Goal: Find specific page/section: Find specific page/section

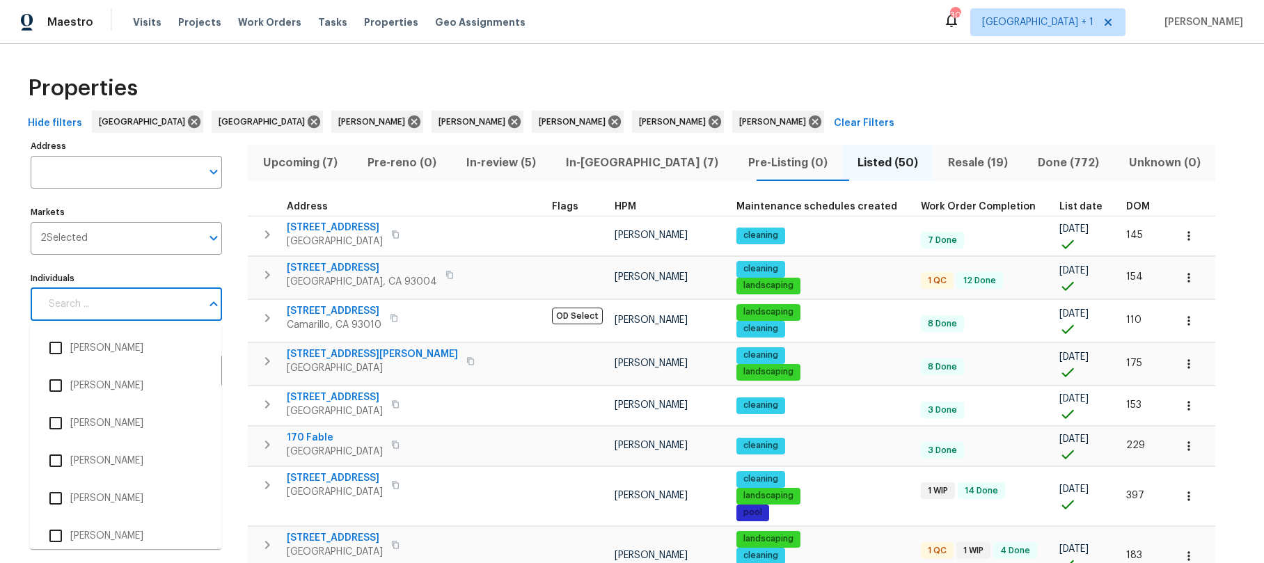
click at [131, 306] on input "Individuals" at bounding box center [120, 304] width 161 height 33
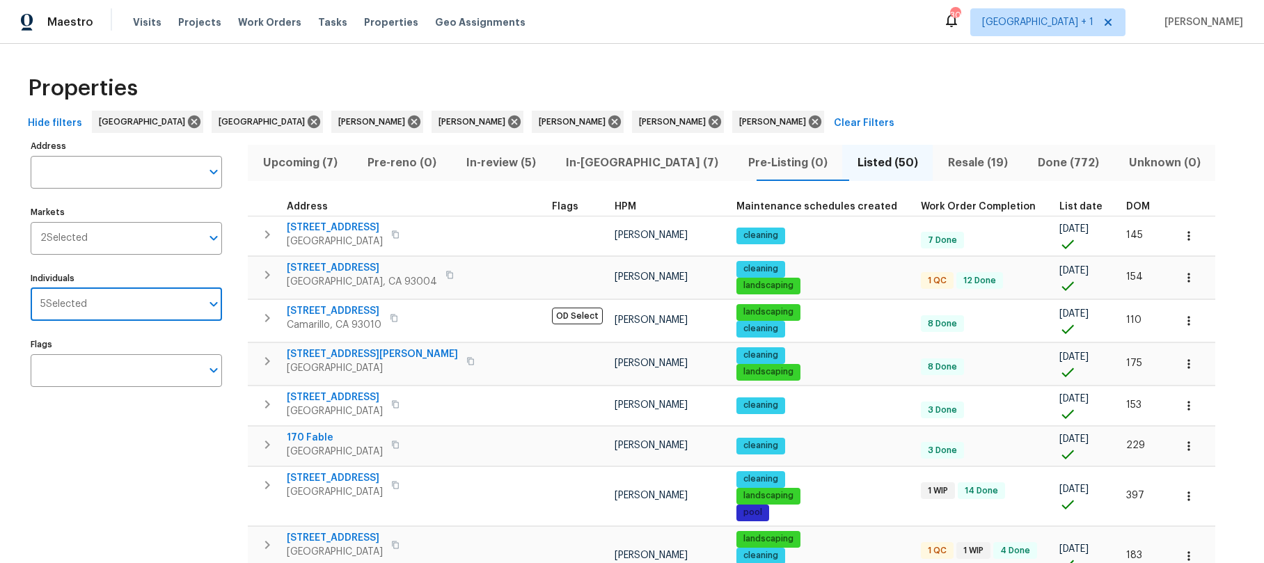
click at [132, 306] on input "Individuals" at bounding box center [144, 304] width 114 height 33
click at [583, 161] on span "In-reno (7)" at bounding box center [642, 162] width 166 height 19
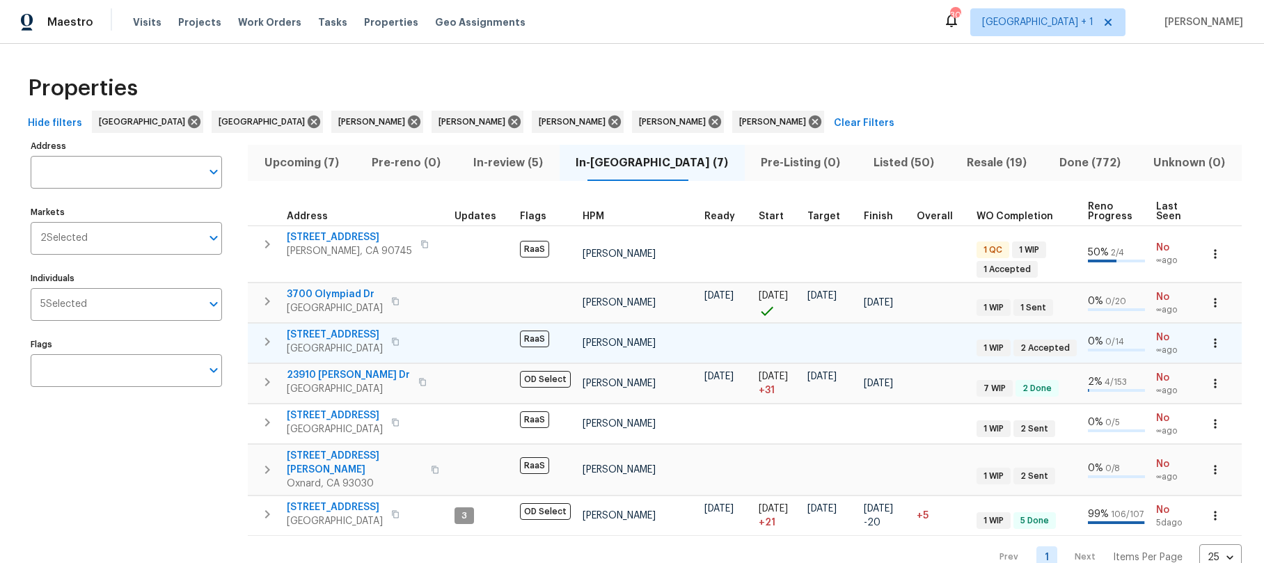
click at [340, 337] on span "5012 8th Ave" at bounding box center [335, 335] width 96 height 14
click at [342, 340] on span "5012 8th Ave" at bounding box center [335, 335] width 96 height 14
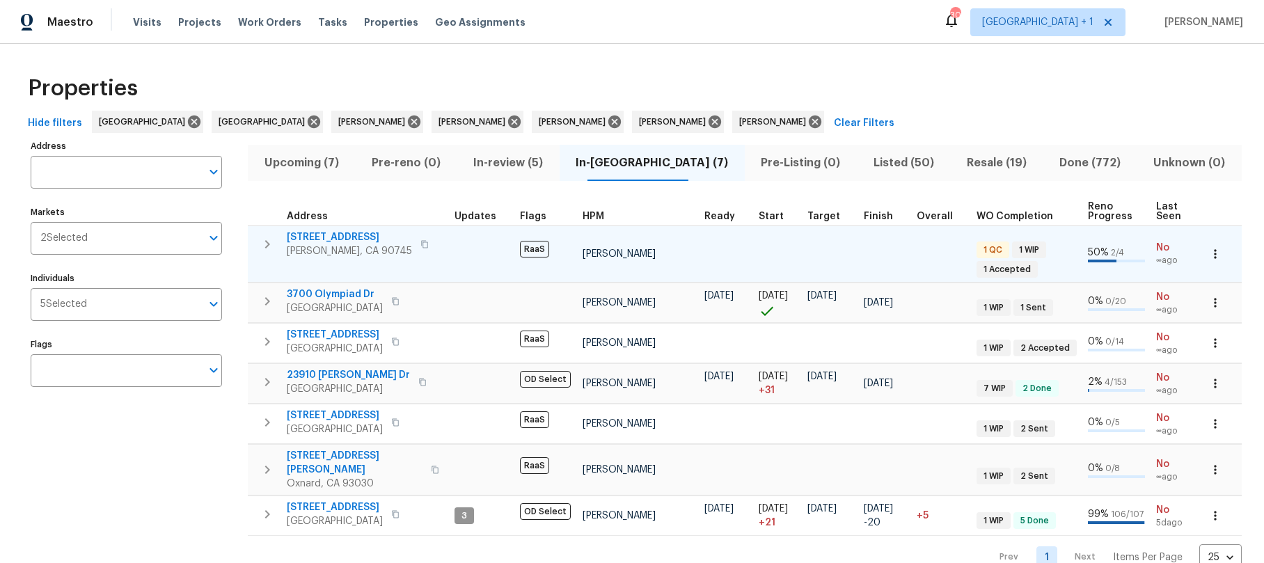
click at [331, 250] on span "Carson, CA 90745" at bounding box center [349, 251] width 125 height 14
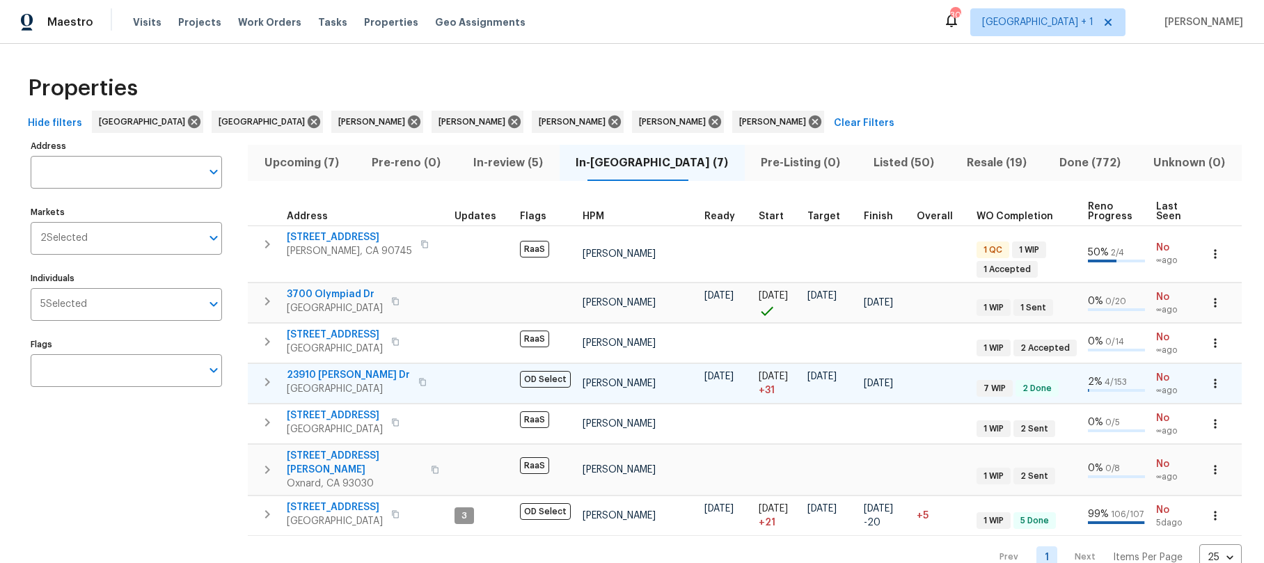
click at [345, 379] on span "23910 Jensen Dr" at bounding box center [348, 375] width 123 height 14
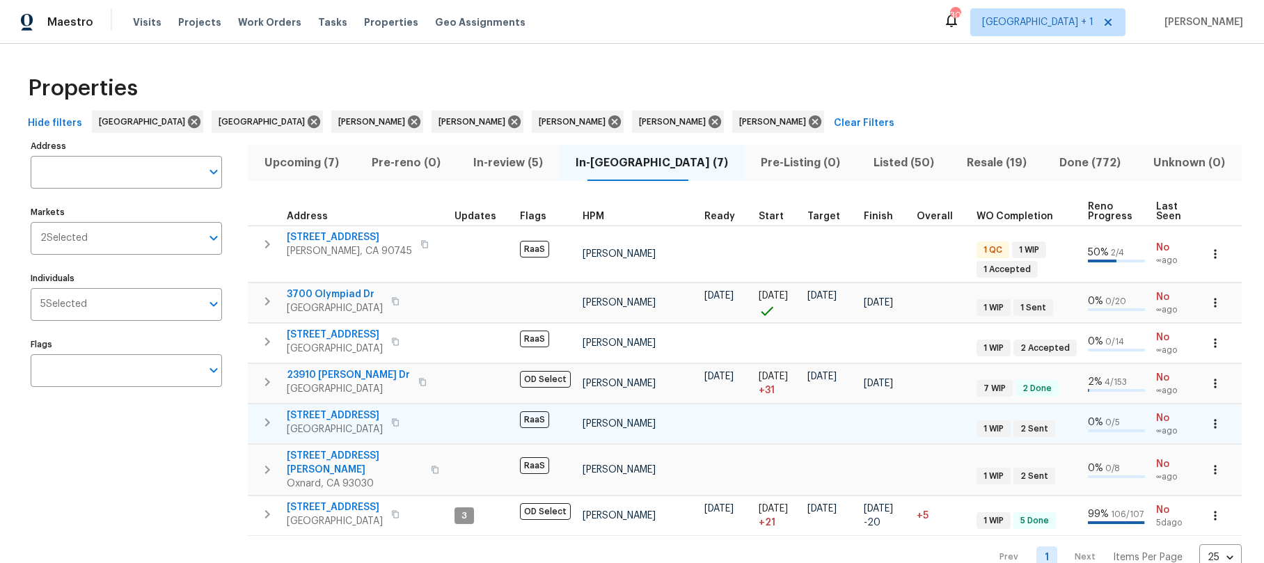
click at [335, 420] on span "16121 Filbert St" at bounding box center [335, 415] width 96 height 14
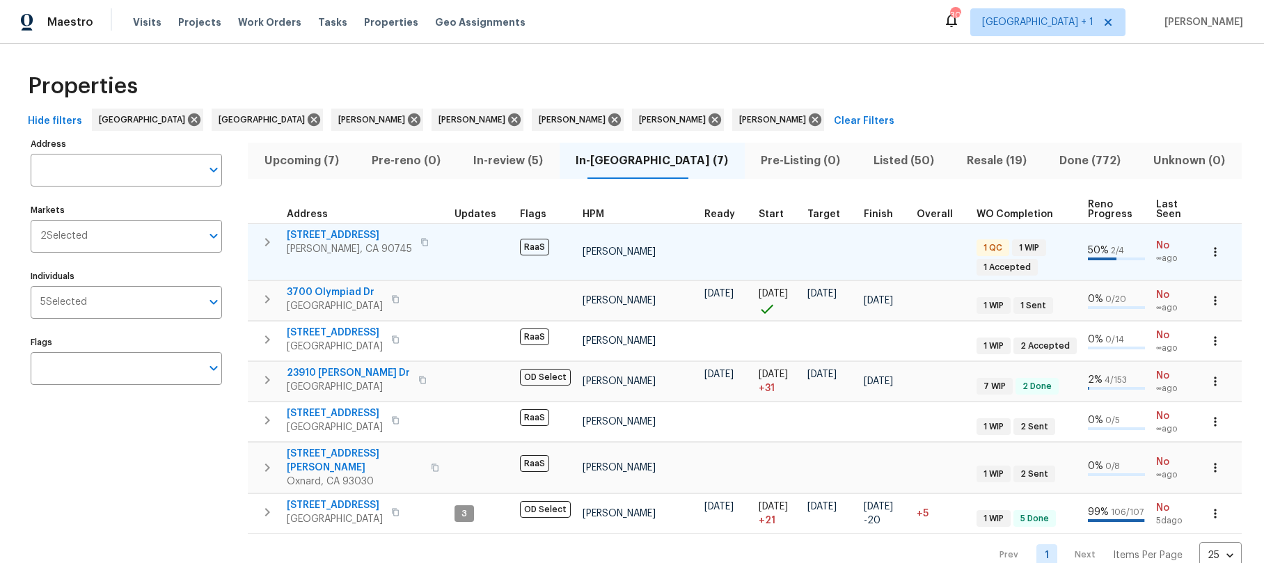
scroll to position [3, 0]
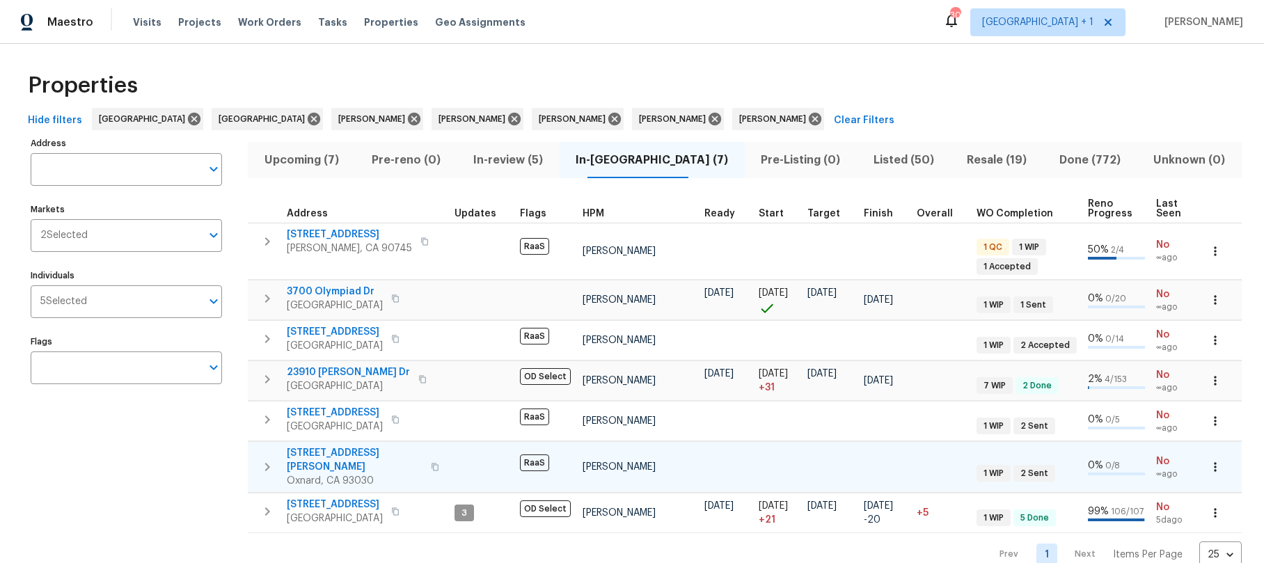
click at [350, 456] on span "748 Douglas Ave" at bounding box center [355, 460] width 136 height 28
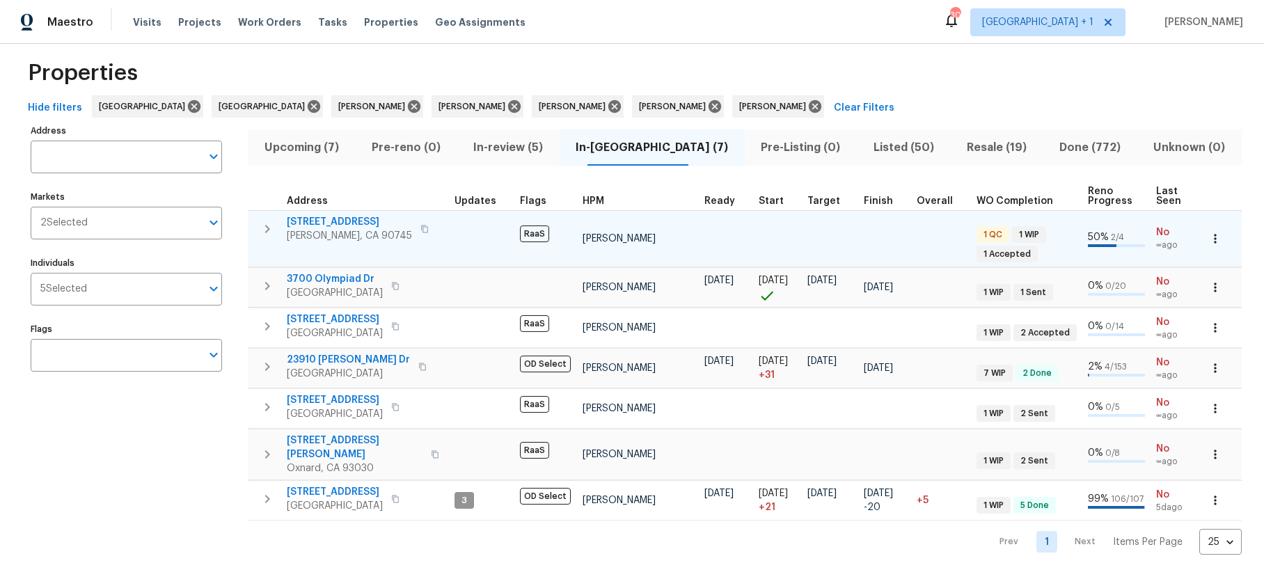
scroll to position [39, 0]
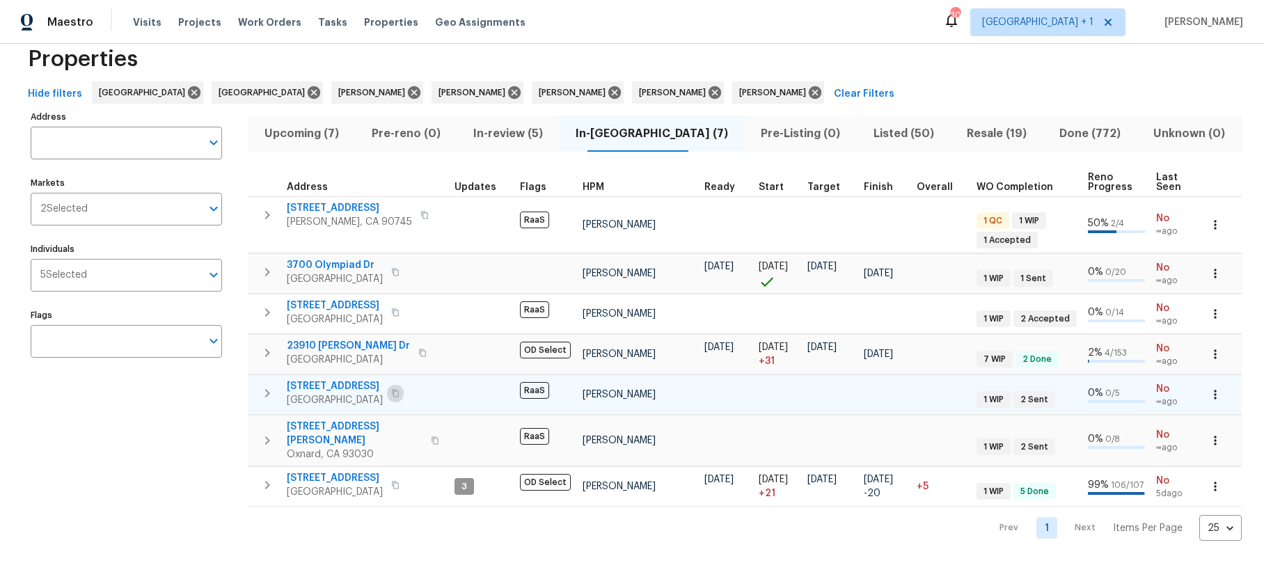
click at [399, 389] on icon "button" at bounding box center [395, 393] width 8 height 8
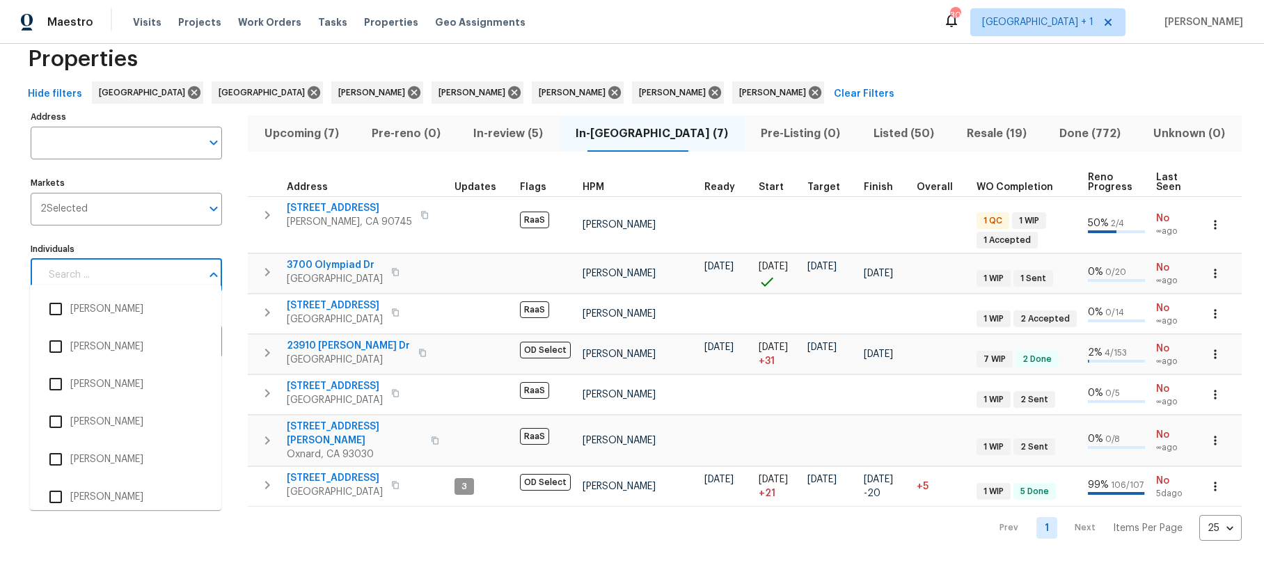
click at [148, 262] on input "Individuals" at bounding box center [120, 275] width 161 height 33
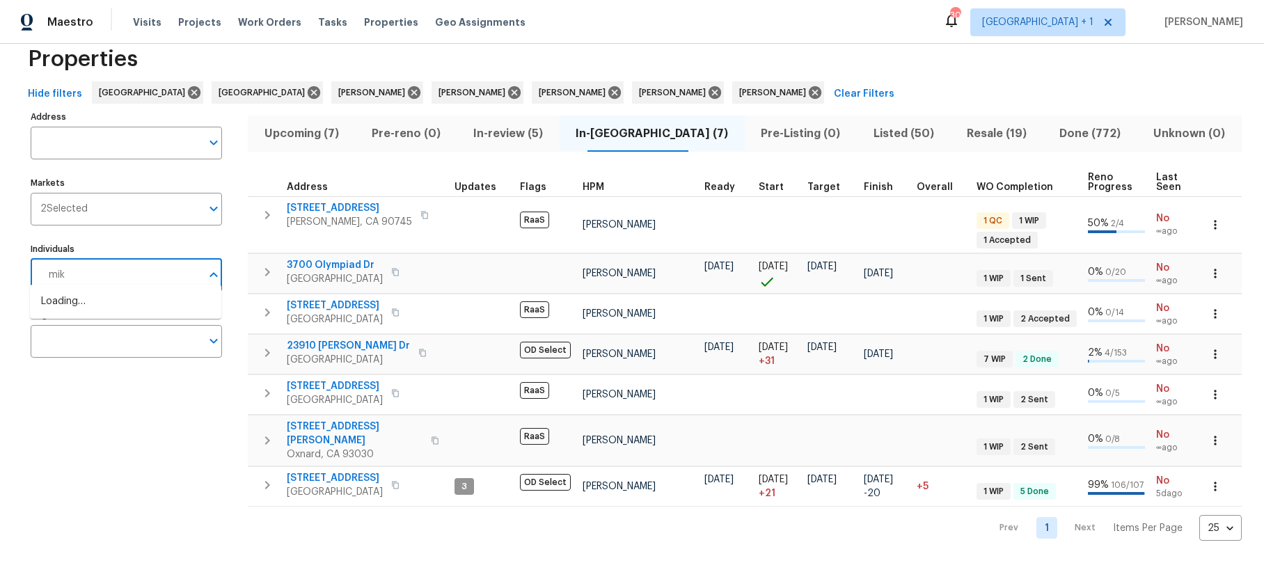
type input "mike"
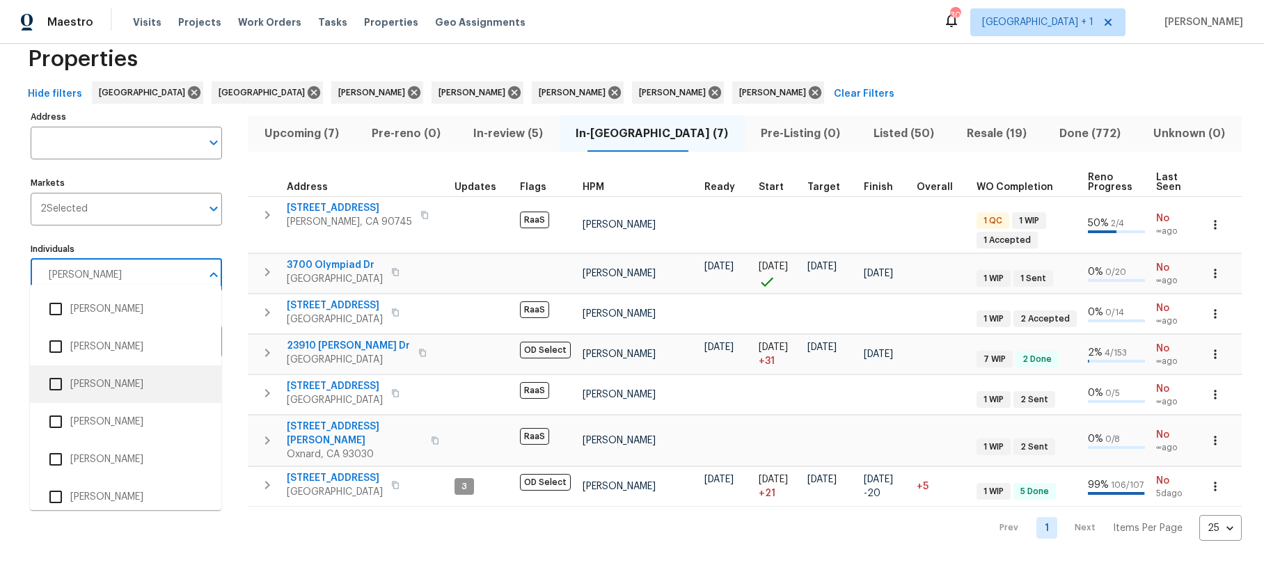
click at [54, 383] on input "checkbox" at bounding box center [55, 383] width 29 height 29
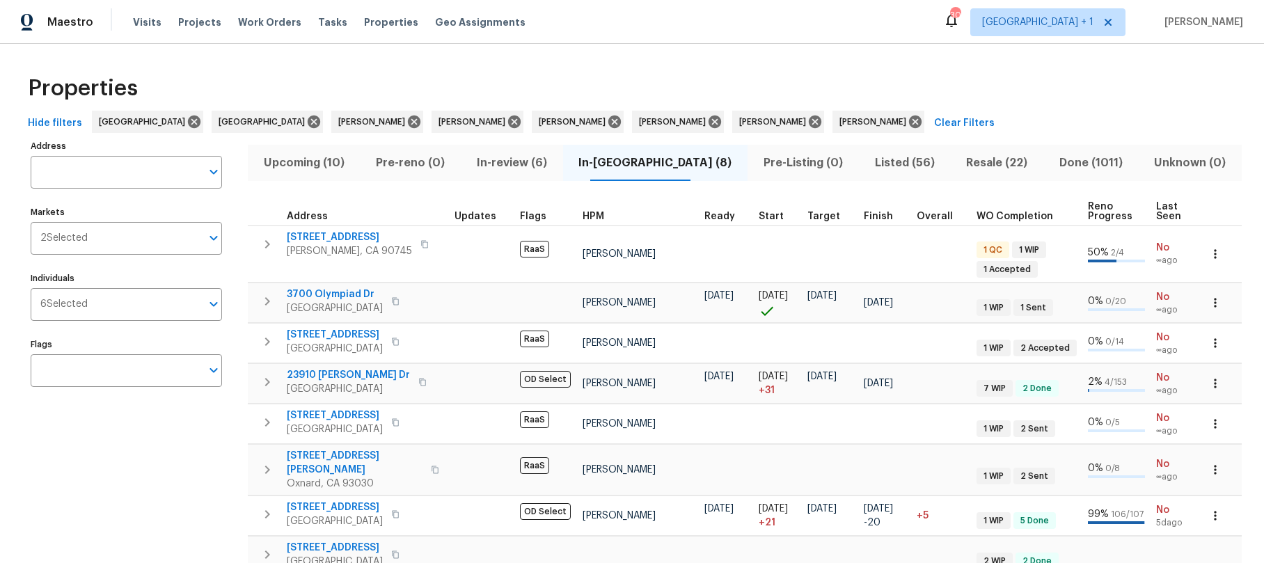
click at [97, 301] on input "Individuals" at bounding box center [144, 304] width 113 height 33
type input "jeff"
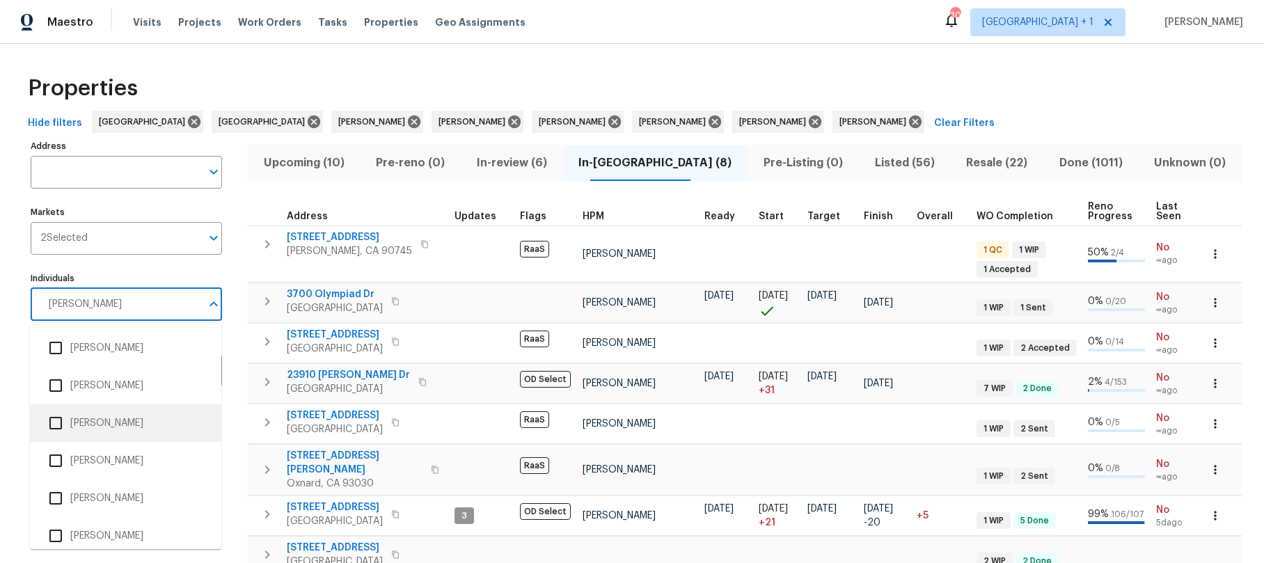
click at [58, 420] on input "checkbox" at bounding box center [55, 422] width 29 height 29
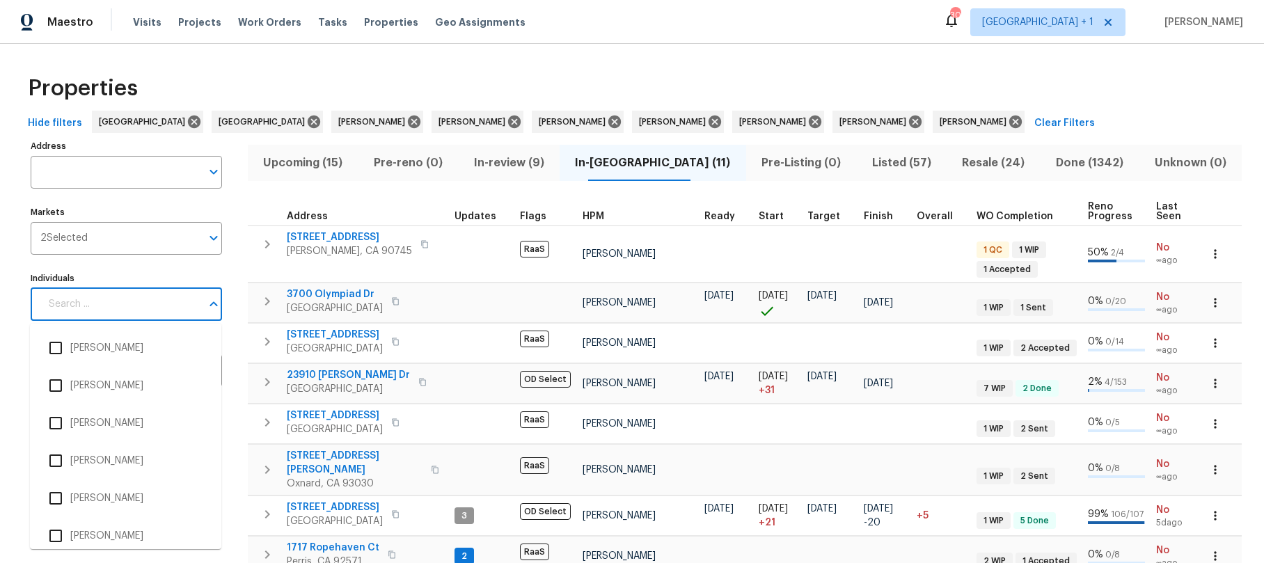
click at [104, 307] on input "Individuals" at bounding box center [120, 304] width 161 height 33
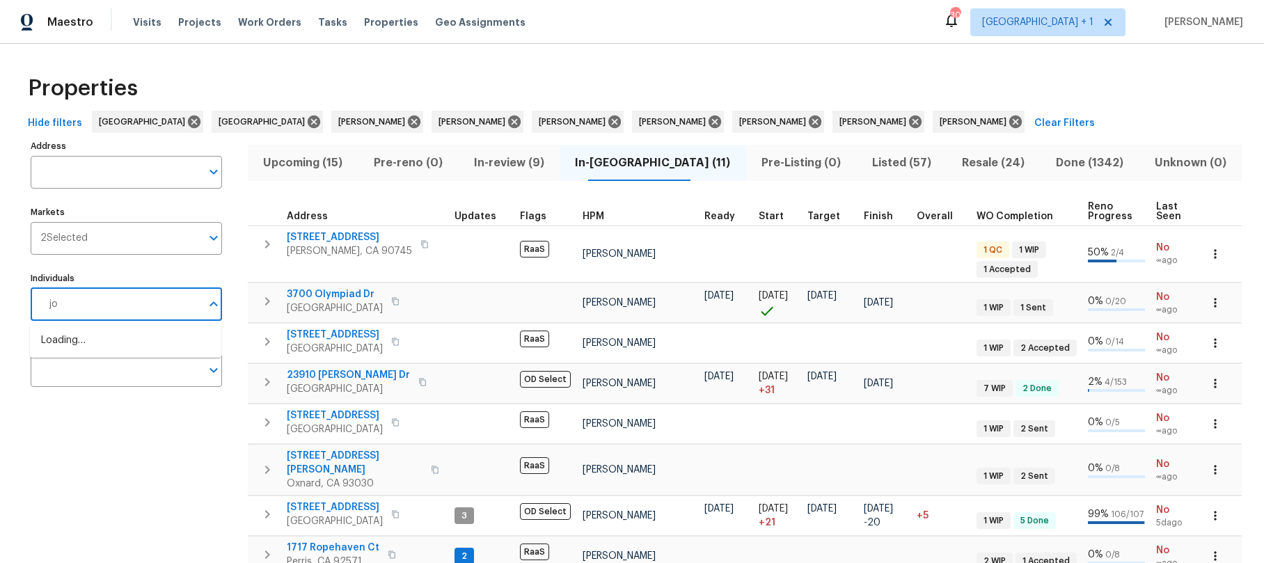
type input "j"
type input "peterson"
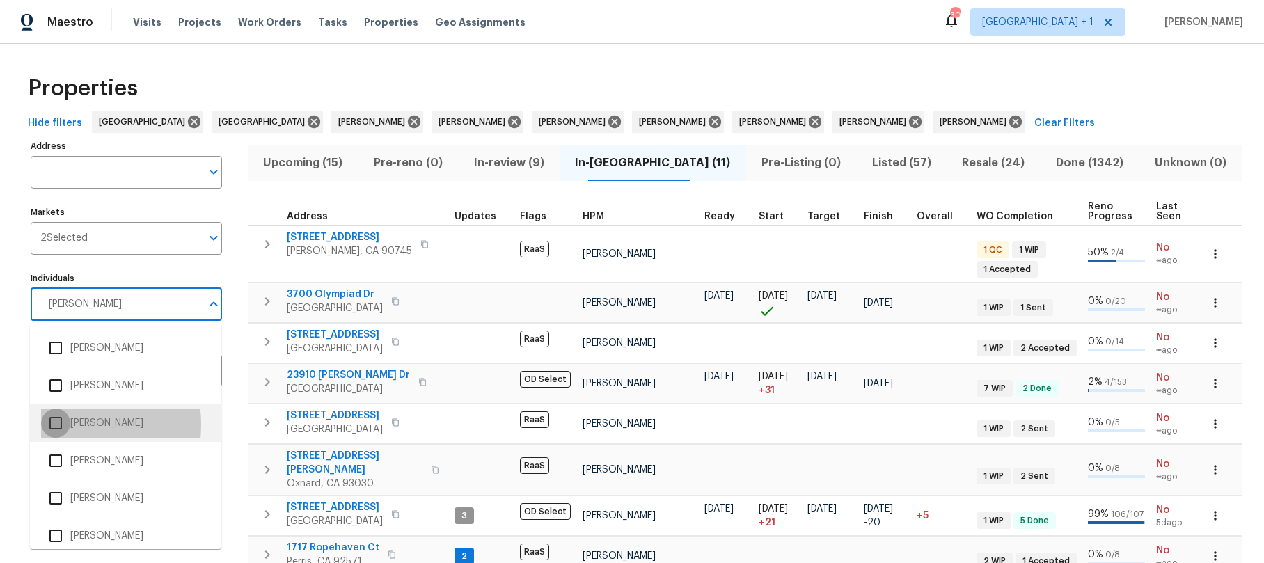
click at [57, 424] on input "checkbox" at bounding box center [55, 422] width 29 height 29
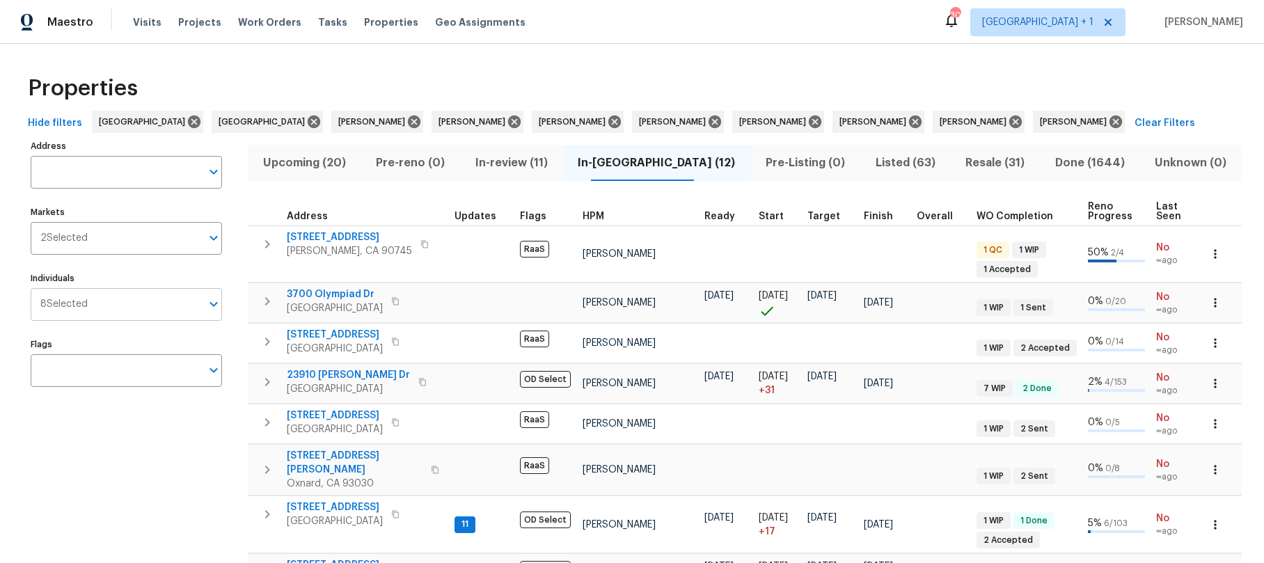
click at [111, 302] on input "Individuals" at bounding box center [144, 304] width 113 height 33
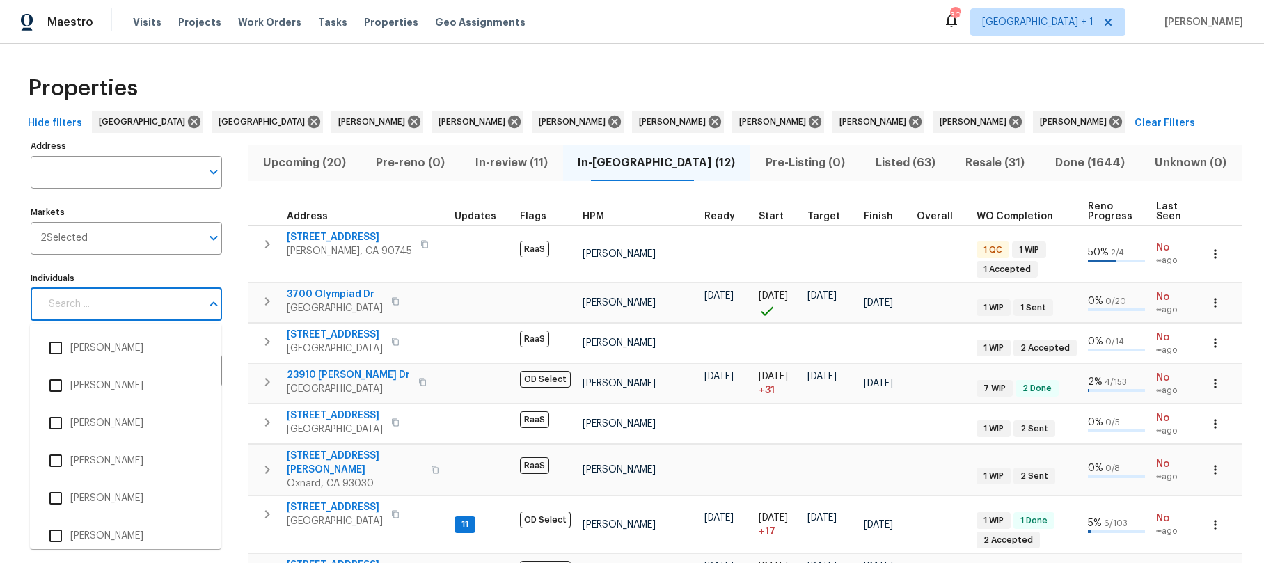
drag, startPoint x: 121, startPoint y: 309, endPoint x: 111, endPoint y: 304, distance: 10.9
click at [120, 308] on input "Individuals" at bounding box center [120, 304] width 161 height 33
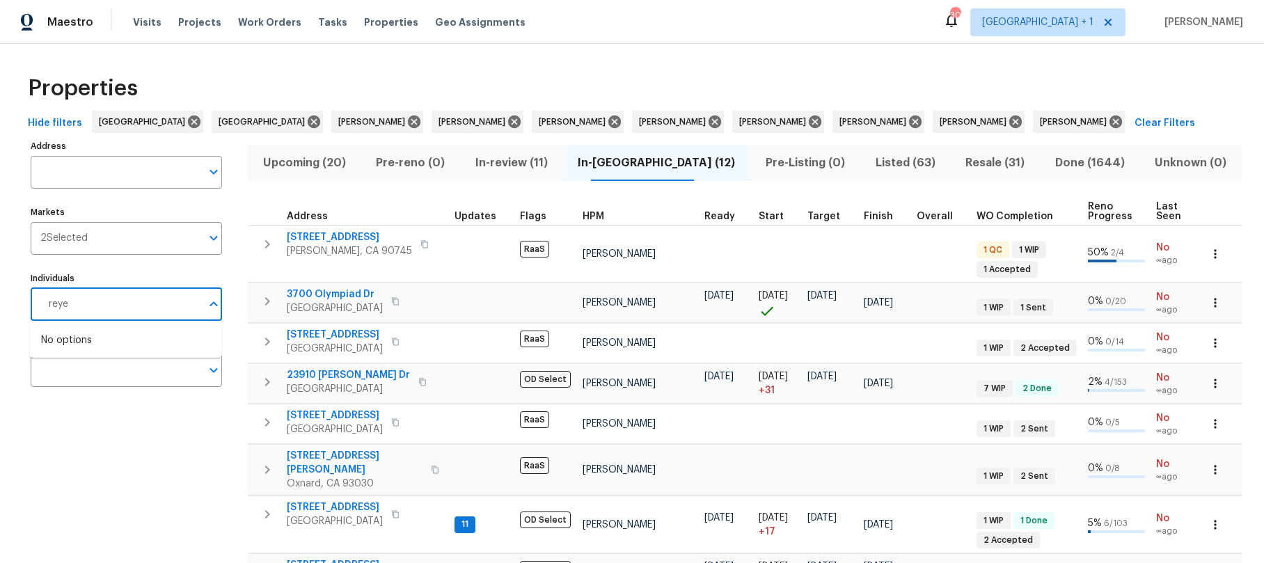
type input "reyes"
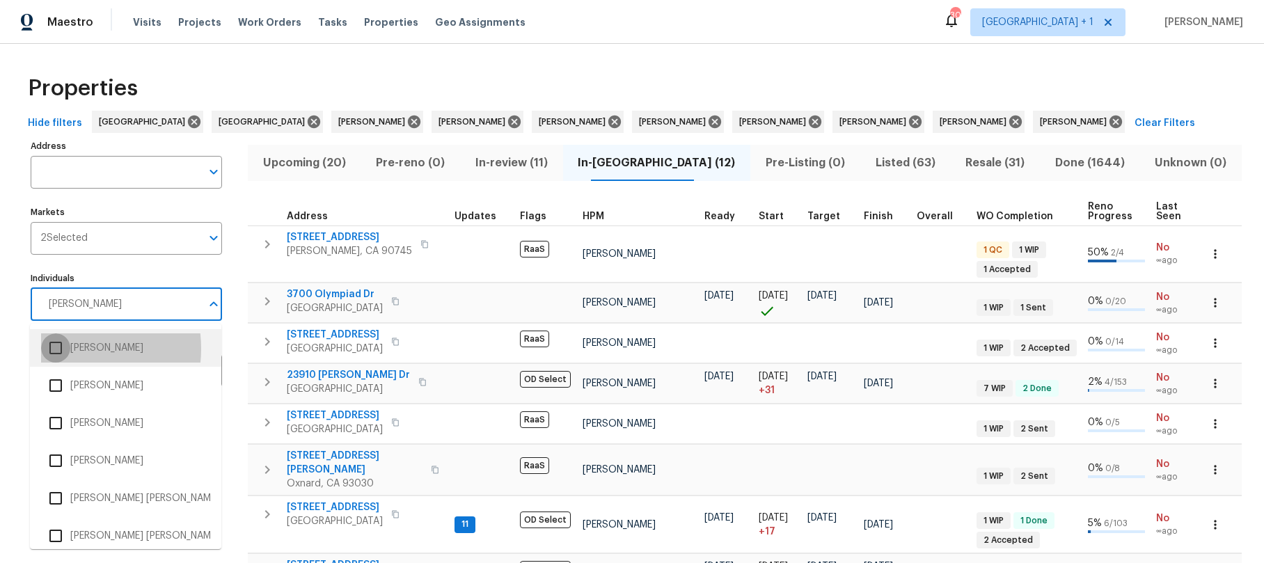
click at [61, 349] on input "checkbox" at bounding box center [55, 347] width 29 height 29
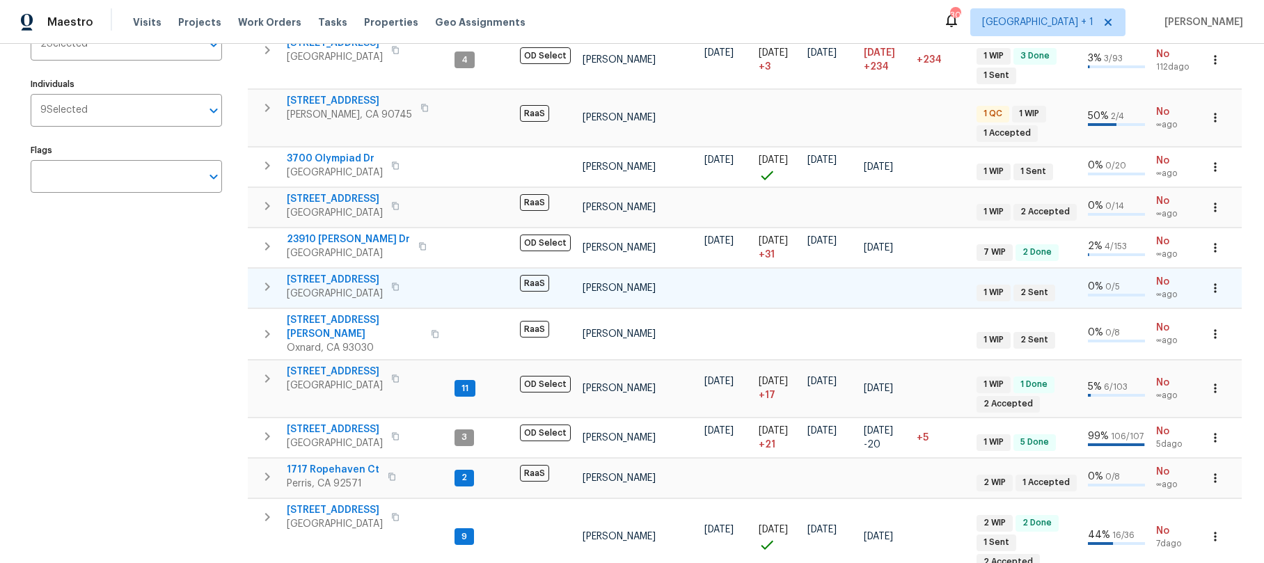
scroll to position [212, 0]
click at [346, 462] on span "1717 Ropehaven Ct" at bounding box center [333, 469] width 93 height 14
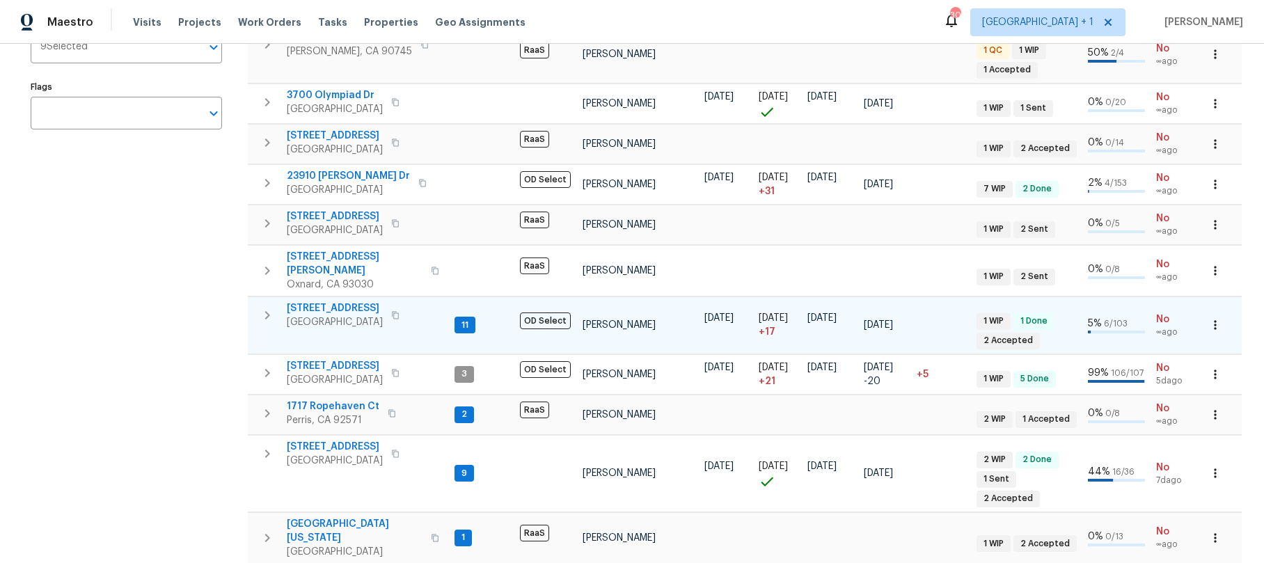
scroll to position [299, 0]
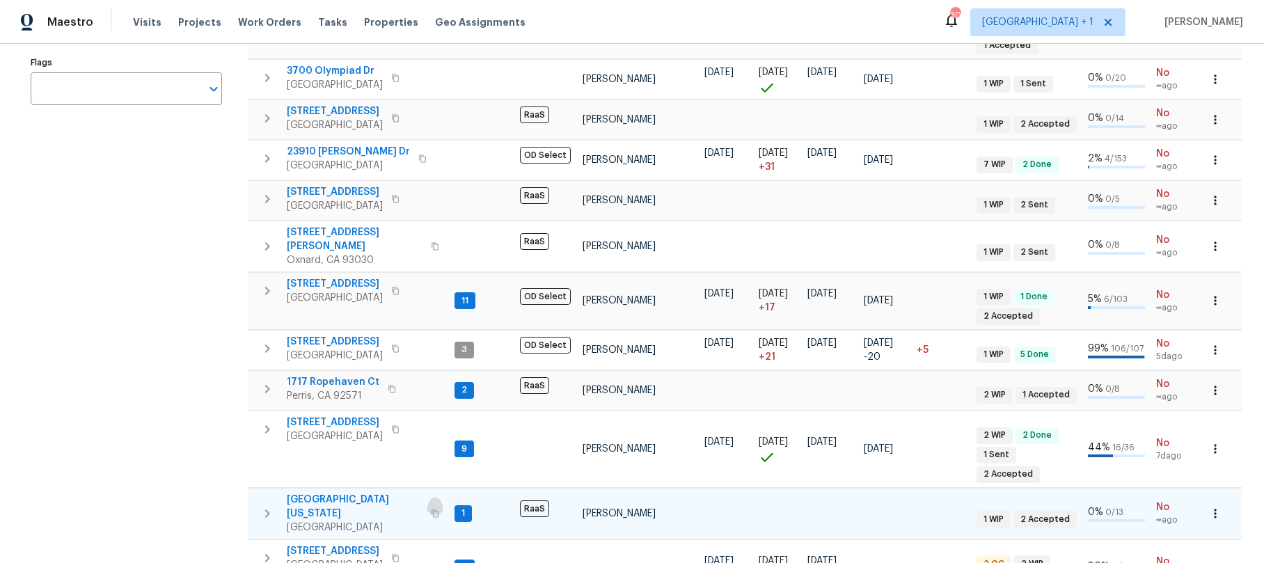
click at [431, 509] on icon "button" at bounding box center [435, 513] width 8 height 8
click at [337, 493] on span "1642 Washington Ave" at bounding box center [355, 507] width 136 height 28
click at [0, 0] on div "Maestro Visits Projects Work Orders Tasks Properties Geo Assignments 30 Los Ang…" at bounding box center [632, 281] width 1264 height 563
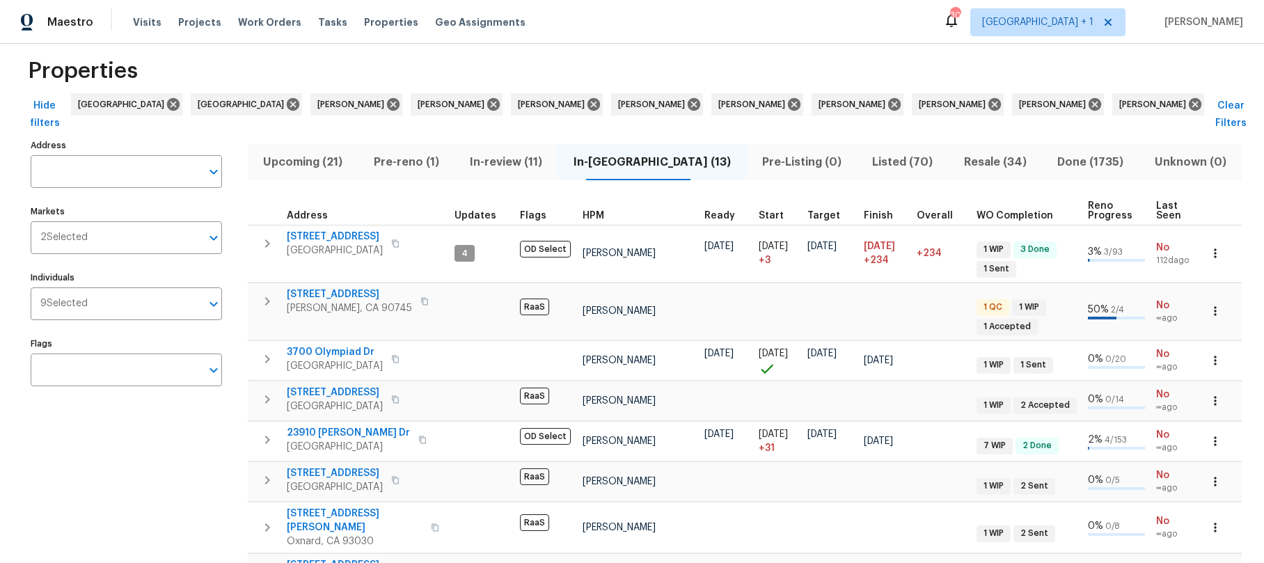
scroll to position [0, 0]
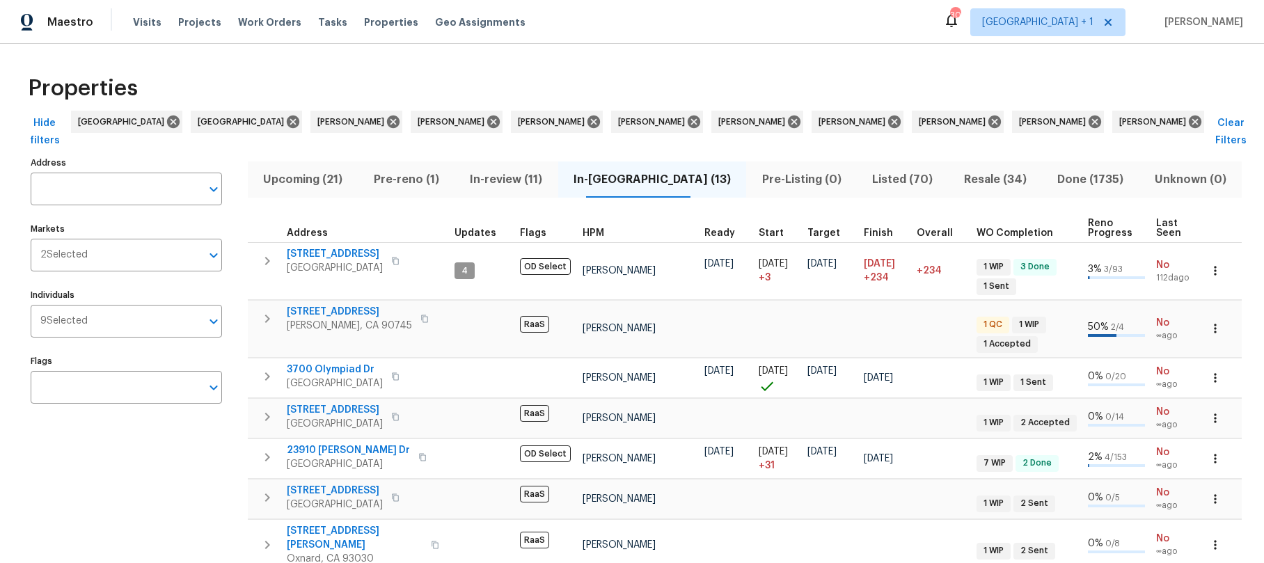
click at [548, 170] on span "In-review (11)" at bounding box center [506, 179] width 87 height 19
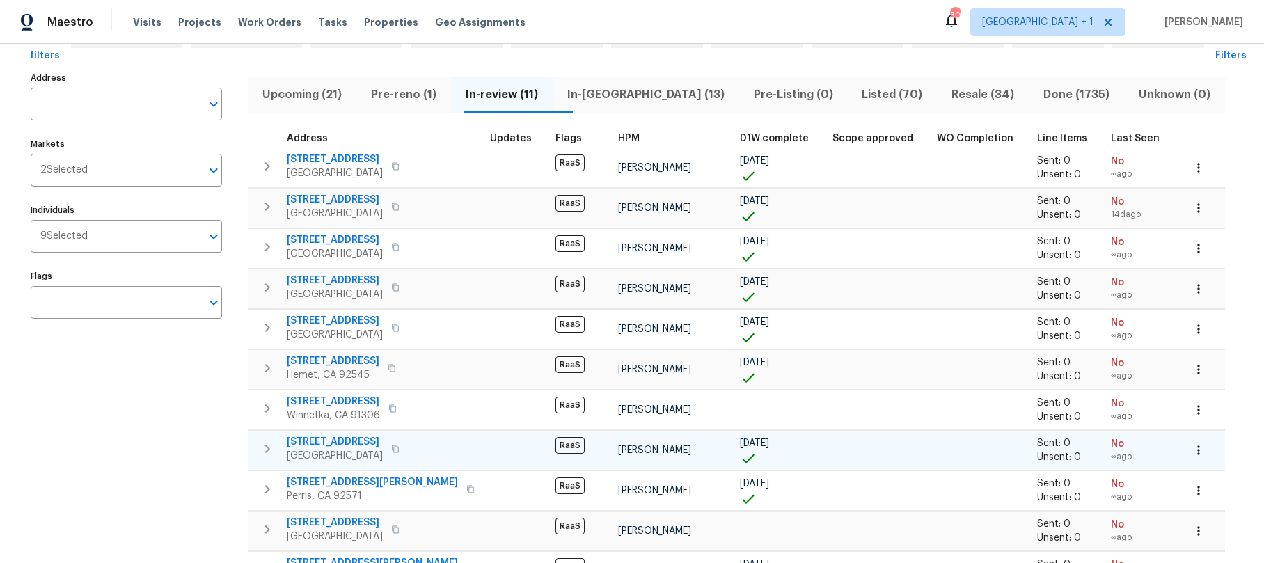
scroll to position [70, 0]
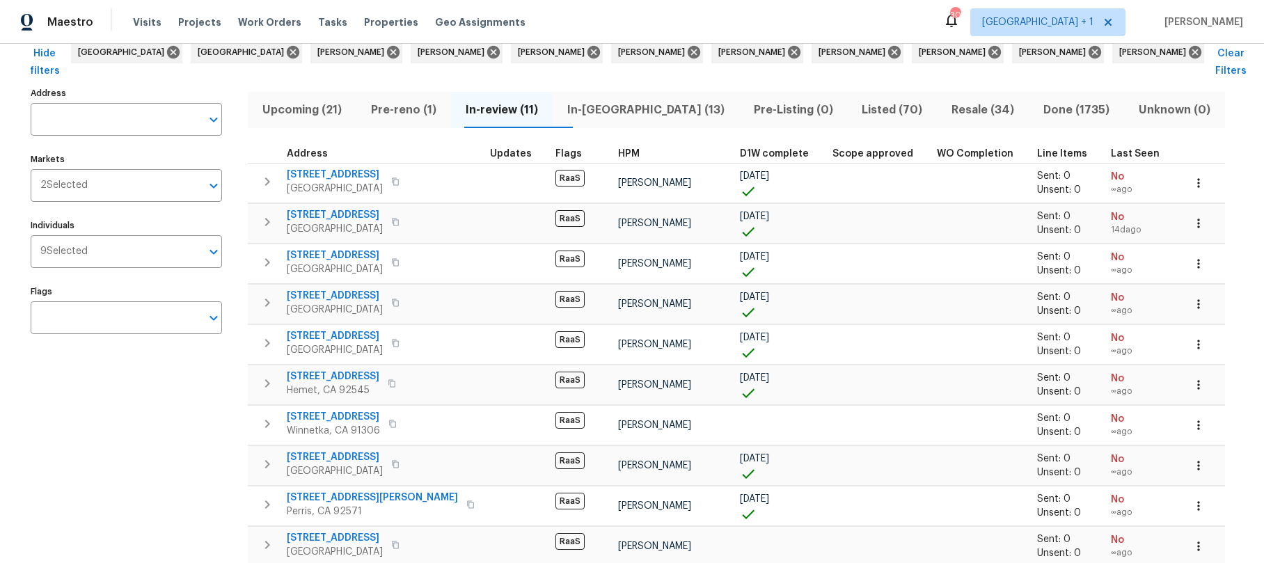
click at [155, 468] on div "Address Address Markets 2 Selected Markets Individuals 9 Selected Individuals F…" at bounding box center [135, 362] width 209 height 557
click at [100, 407] on div "Address Address Markets 2 Selected Markets Individuals 9 Selected Individuals F…" at bounding box center [135, 362] width 209 height 557
click at [81, 438] on div "Address Address Markets 2 Selected Markets Individuals 9 Selected Individuals F…" at bounding box center [135, 362] width 209 height 557
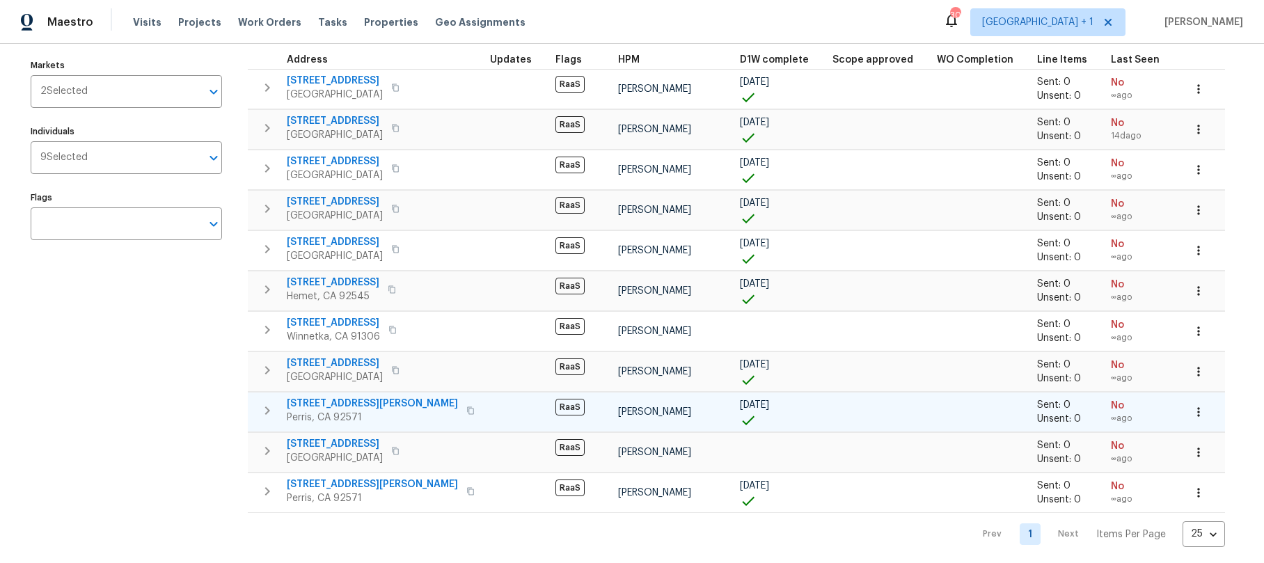
scroll to position [0, 0]
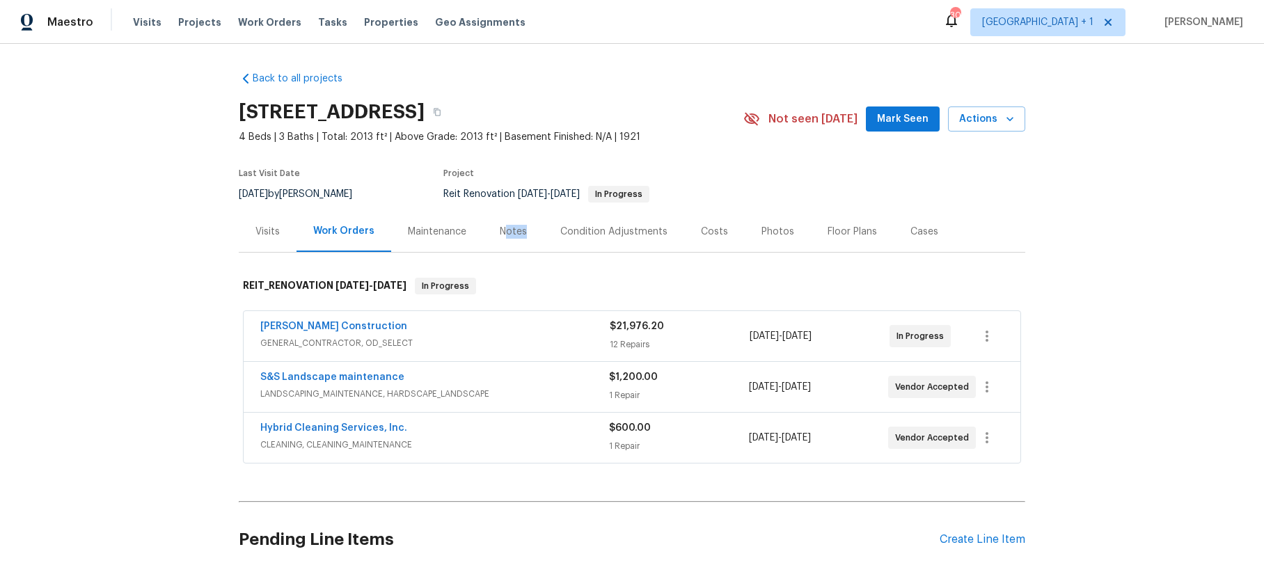
click at [500, 239] on div "Notes" at bounding box center [513, 231] width 61 height 41
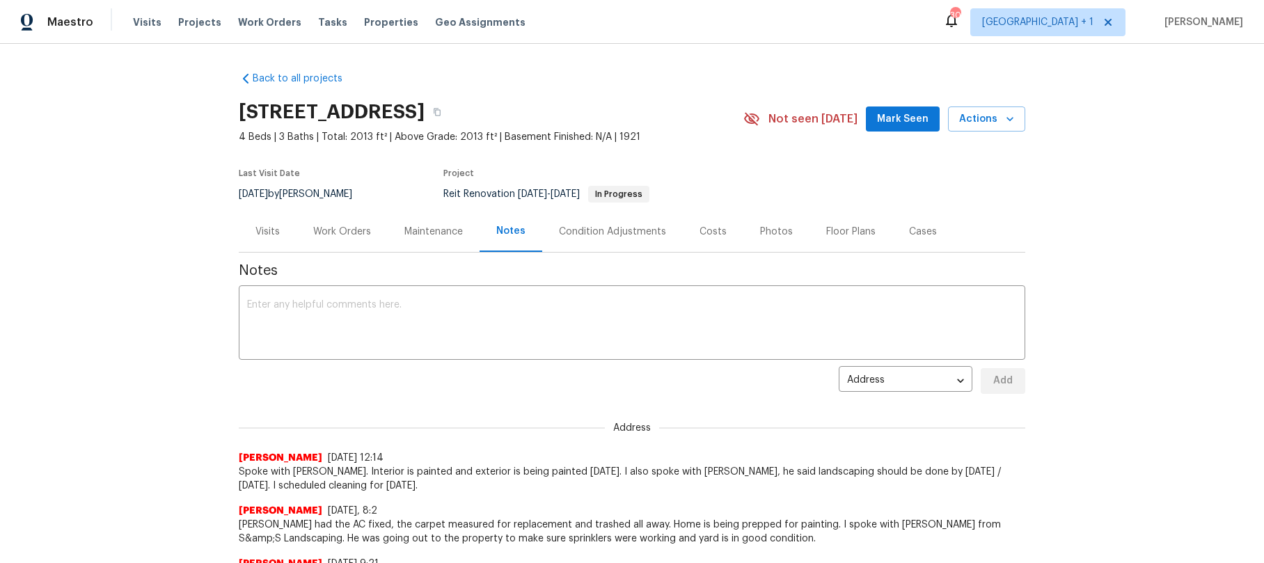
click at [415, 229] on div "Maintenance" at bounding box center [433, 232] width 58 height 14
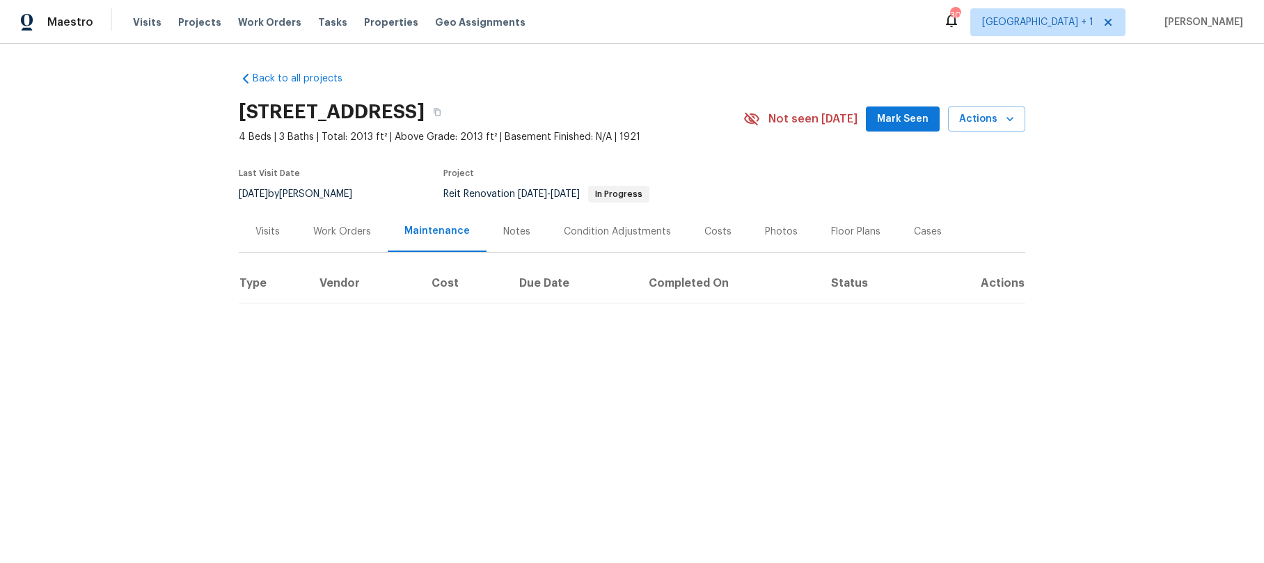
click at [358, 235] on div "Work Orders" at bounding box center [342, 232] width 58 height 14
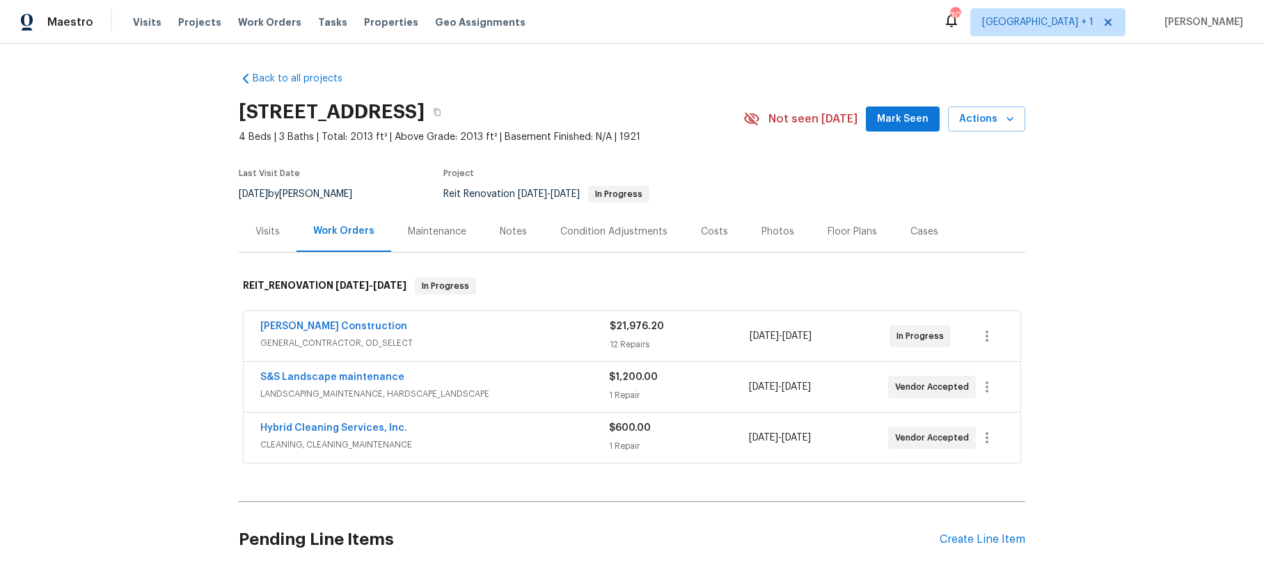
click at [404, 335] on div "Navarro Construction" at bounding box center [434, 327] width 349 height 17
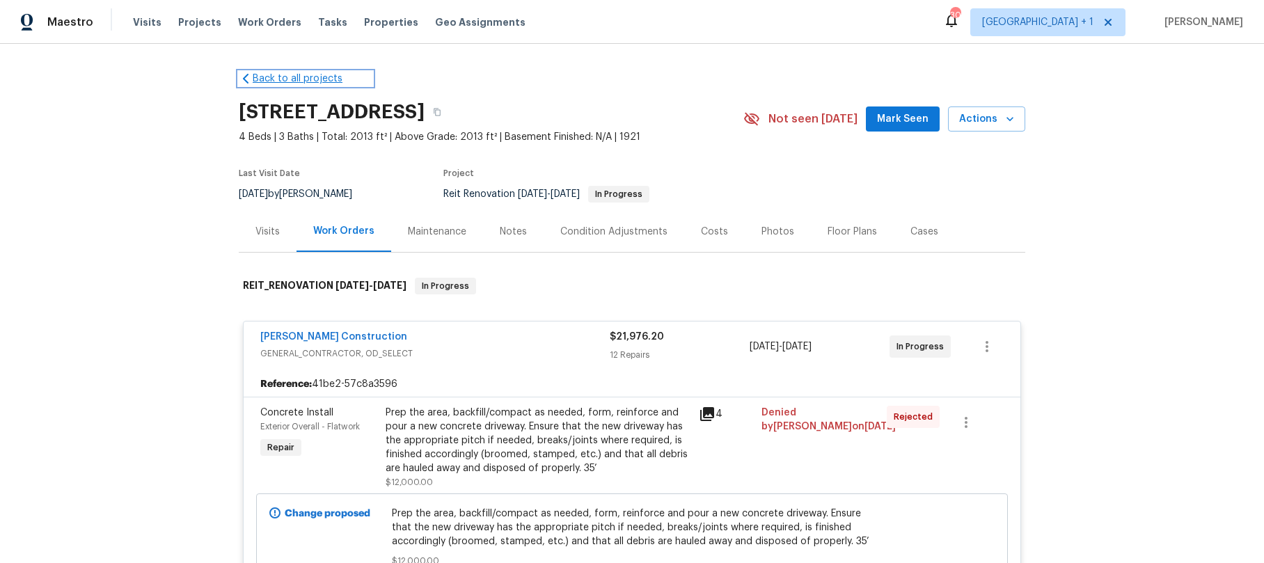
click at [263, 79] on link "Back to all projects" at bounding box center [306, 79] width 134 height 14
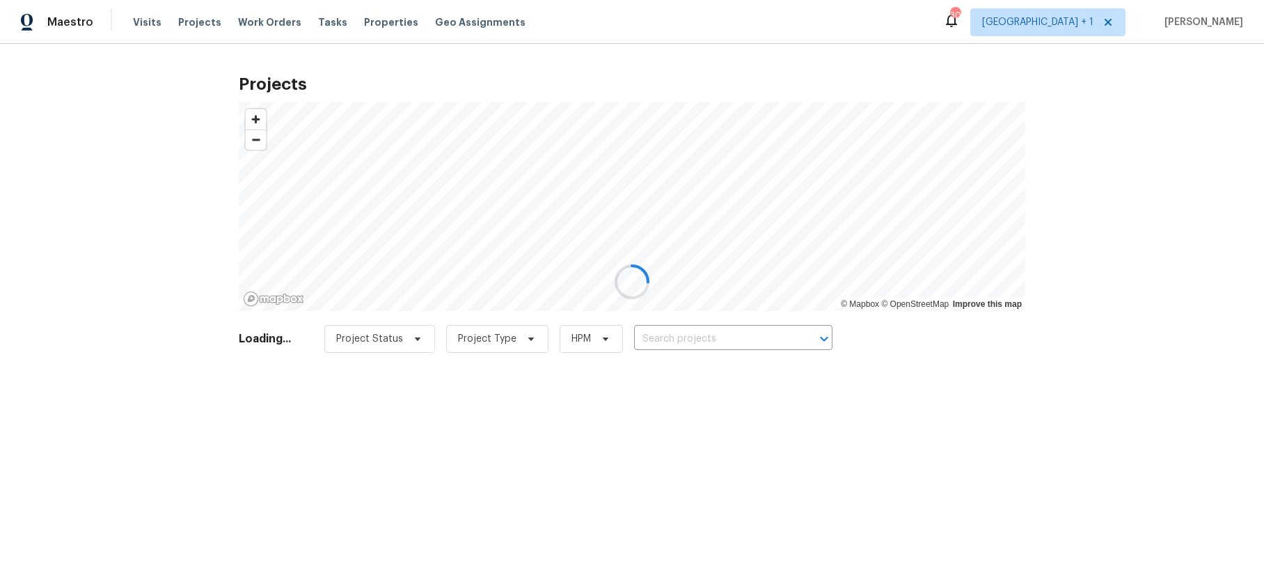
click at [142, 183] on div at bounding box center [632, 281] width 1264 height 563
